Goal: Navigation & Orientation: Find specific page/section

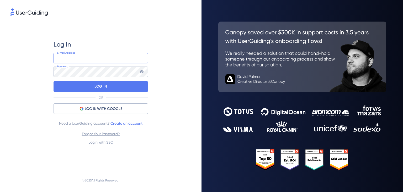
click at [78, 59] on input "email" at bounding box center [101, 58] width 95 height 11
type input "[PERSON_NAME][EMAIL_ADDRESS][DOMAIN_NAME]"
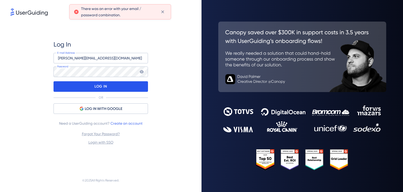
click at [90, 87] on div "LOG IN" at bounding box center [101, 86] width 95 height 11
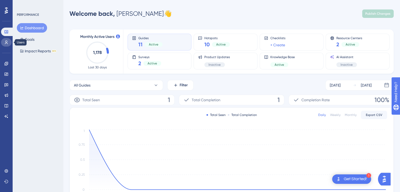
click at [5, 43] on icon at bounding box center [6, 42] width 3 height 4
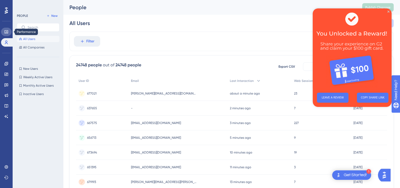
click at [5, 31] on icon at bounding box center [5, 31] width 3 height 3
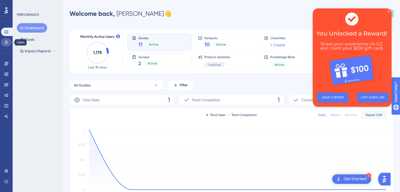
click at [4, 42] on icon at bounding box center [6, 42] width 4 height 4
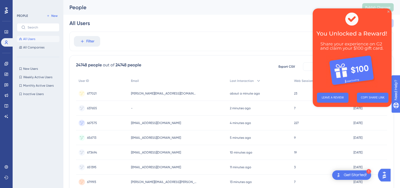
click at [388, 11] on icon "Close Preview" at bounding box center [388, 12] width 2 height 2
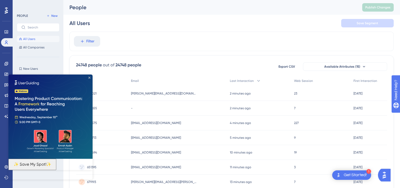
click at [88, 76] on icon "Close Preview" at bounding box center [89, 77] width 2 height 2
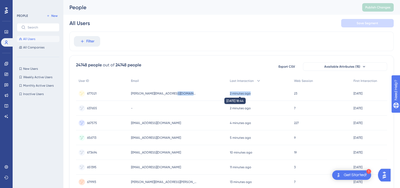
drag, startPoint x: 223, startPoint y: 95, endPoint x: 248, endPoint y: 94, distance: 25.0
click at [0, 0] on div "677021 677021 [PERSON_NAME][EMAIL_ADDRESS][DOMAIN_NAME] [PERSON_NAME][DOMAIN_NA…" at bounding box center [0, 0] width 0 height 0
